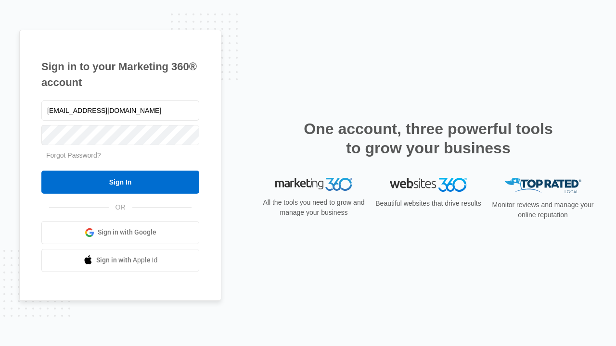
type input "[EMAIL_ADDRESS][DOMAIN_NAME]"
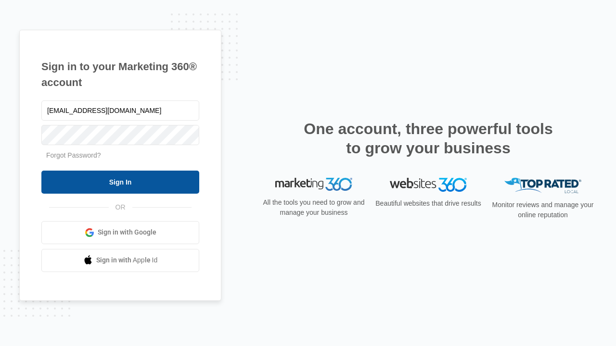
click at [120, 182] on input "Sign In" at bounding box center [120, 182] width 158 height 23
